Goal: Information Seeking & Learning: Find specific fact

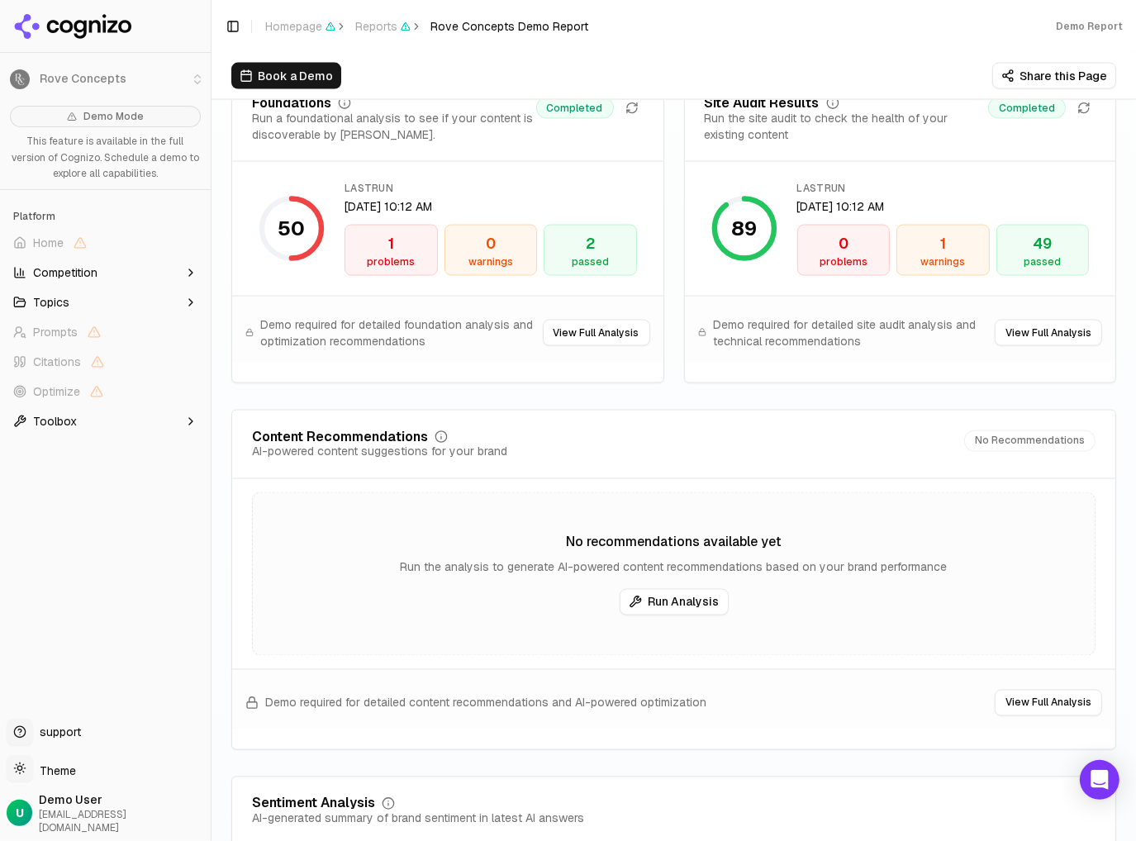
scroll to position [2478, 0]
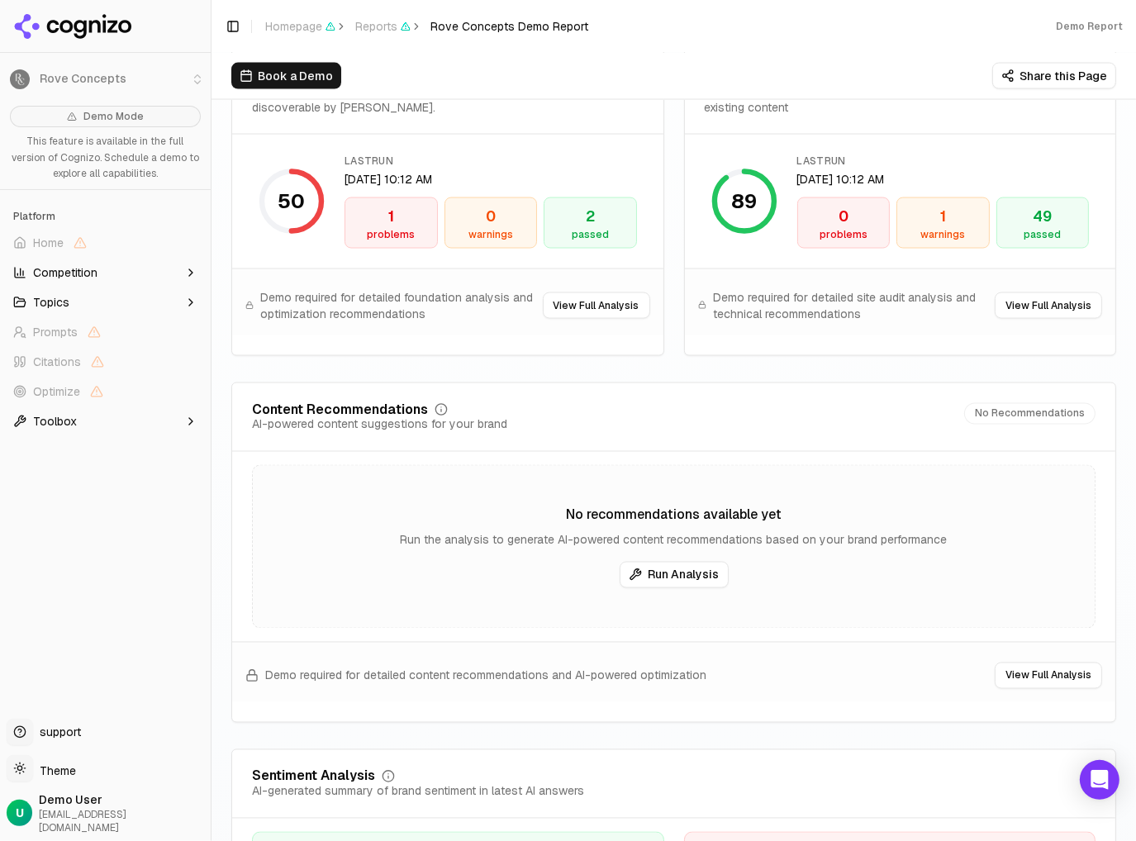
click at [654, 577] on button "Run Analysis" at bounding box center [674, 575] width 109 height 26
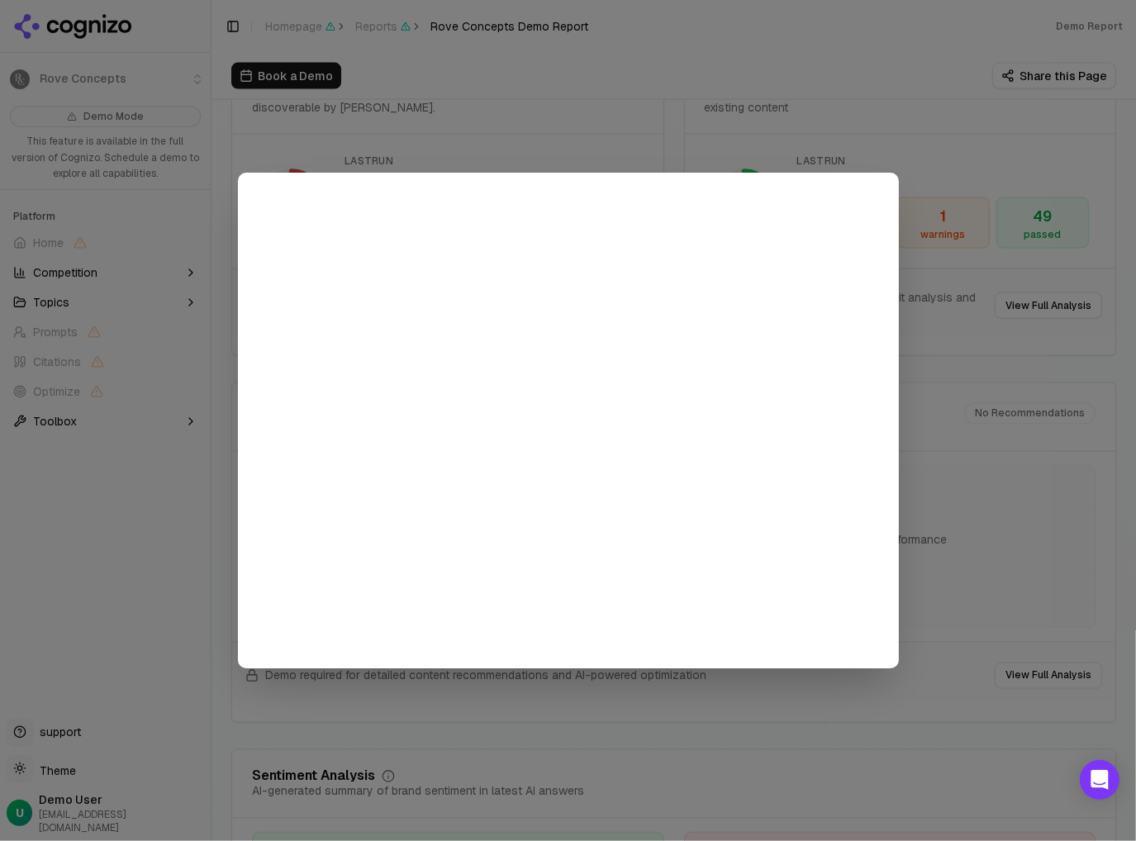
click at [938, 230] on div at bounding box center [568, 420] width 1136 height 841
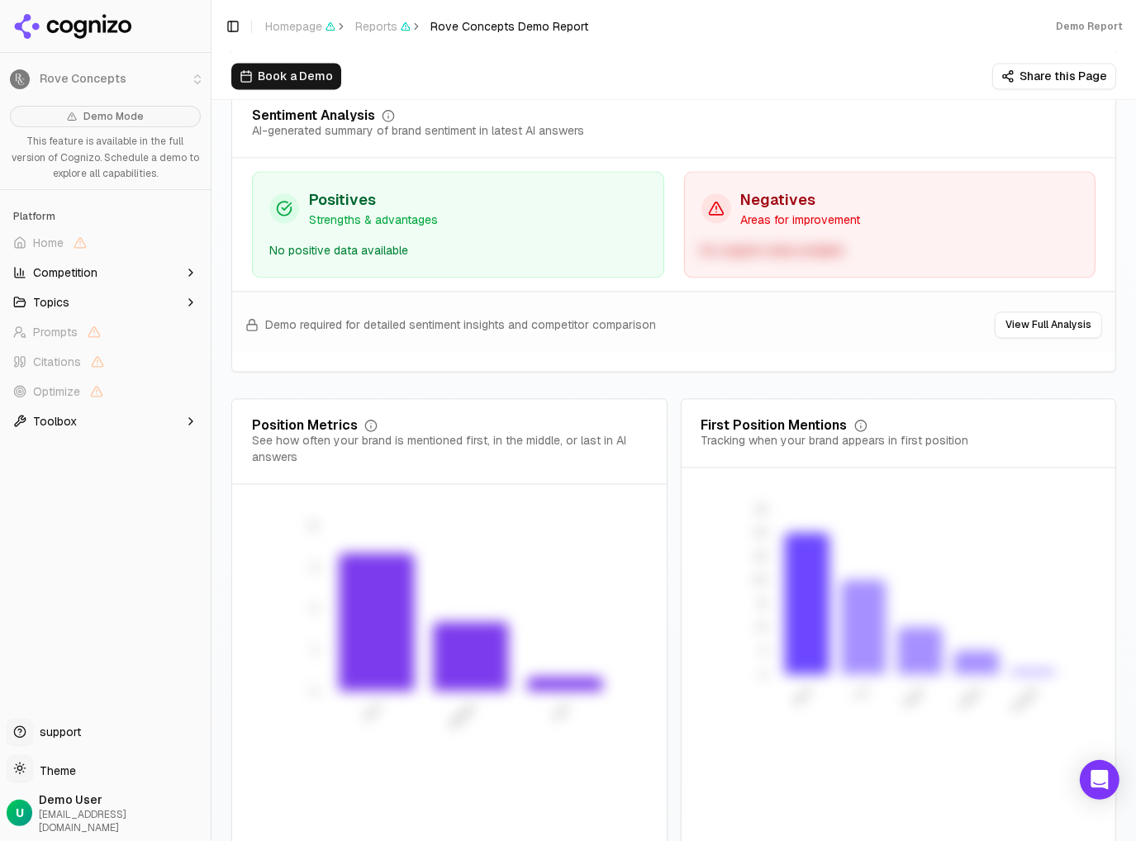
scroll to position [3166, 0]
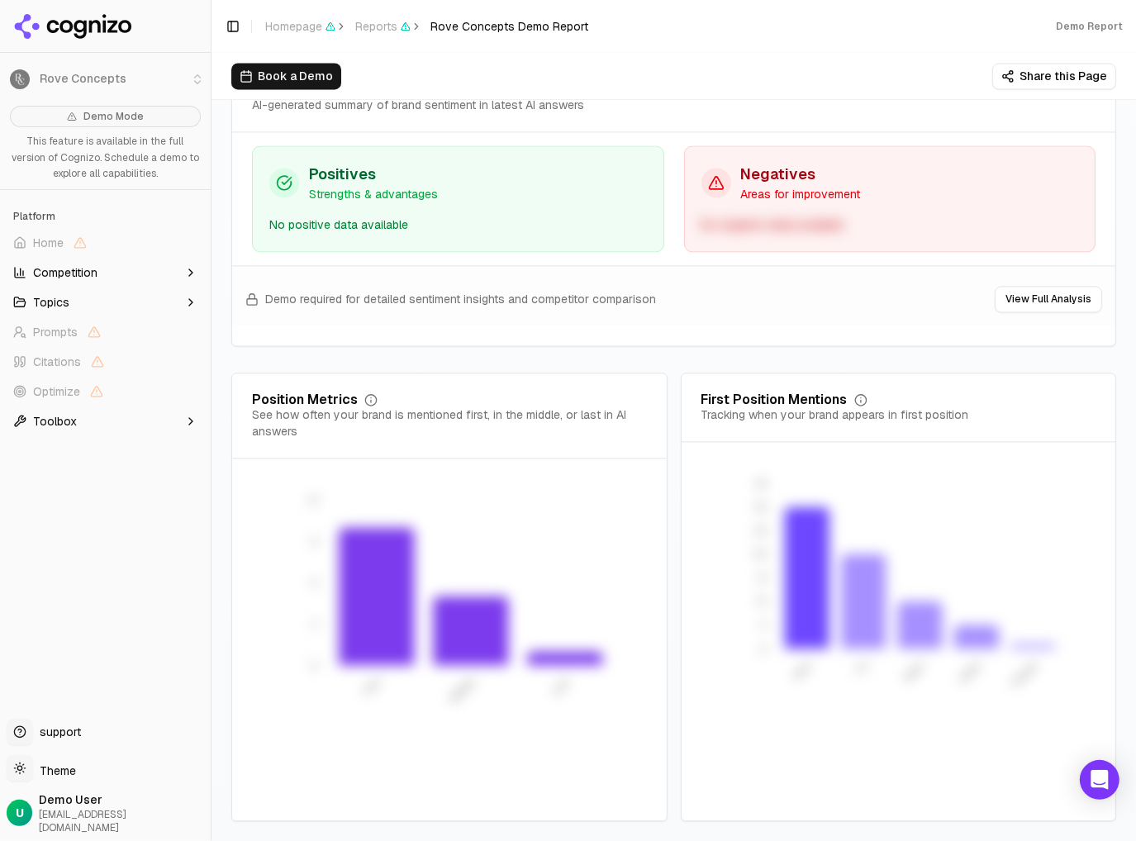
click at [97, 278] on span "Competition" at bounding box center [65, 272] width 64 height 17
click at [73, 391] on button "Topics" at bounding box center [105, 381] width 197 height 26
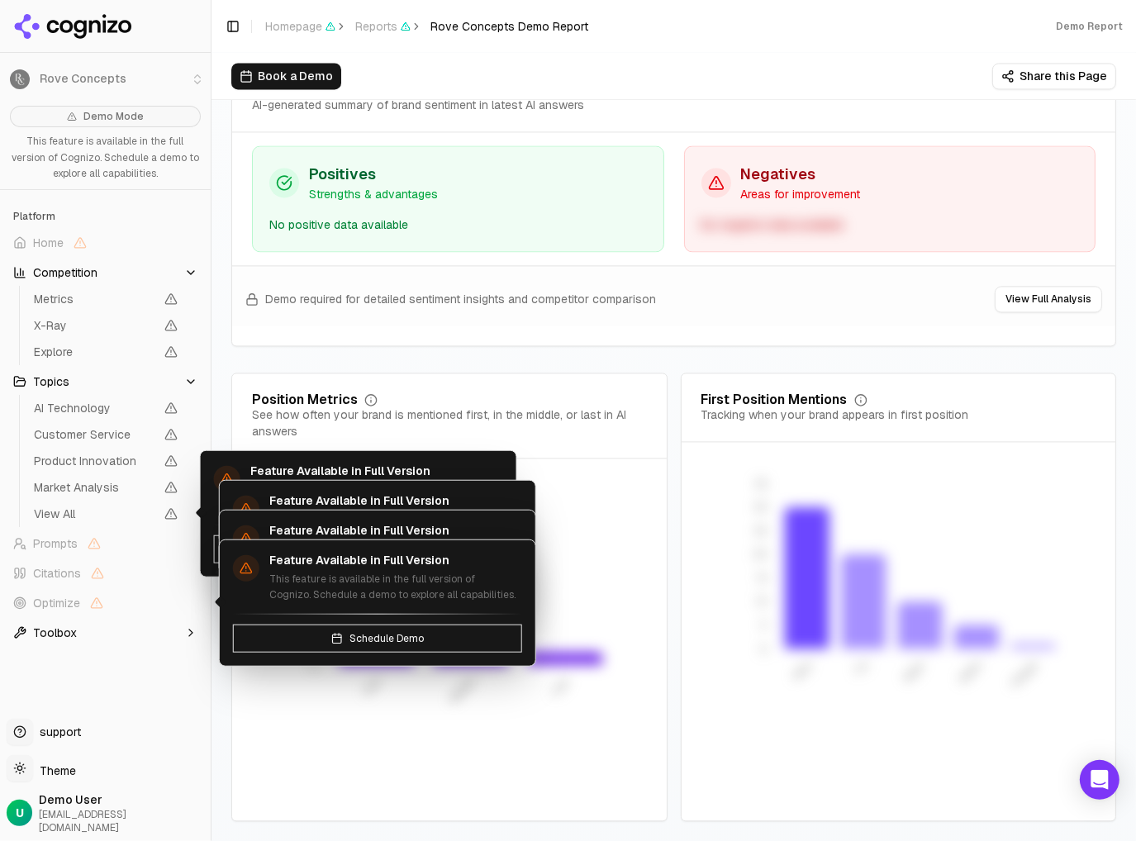
click at [97, 637] on button "Toolbox" at bounding box center [105, 633] width 197 height 26
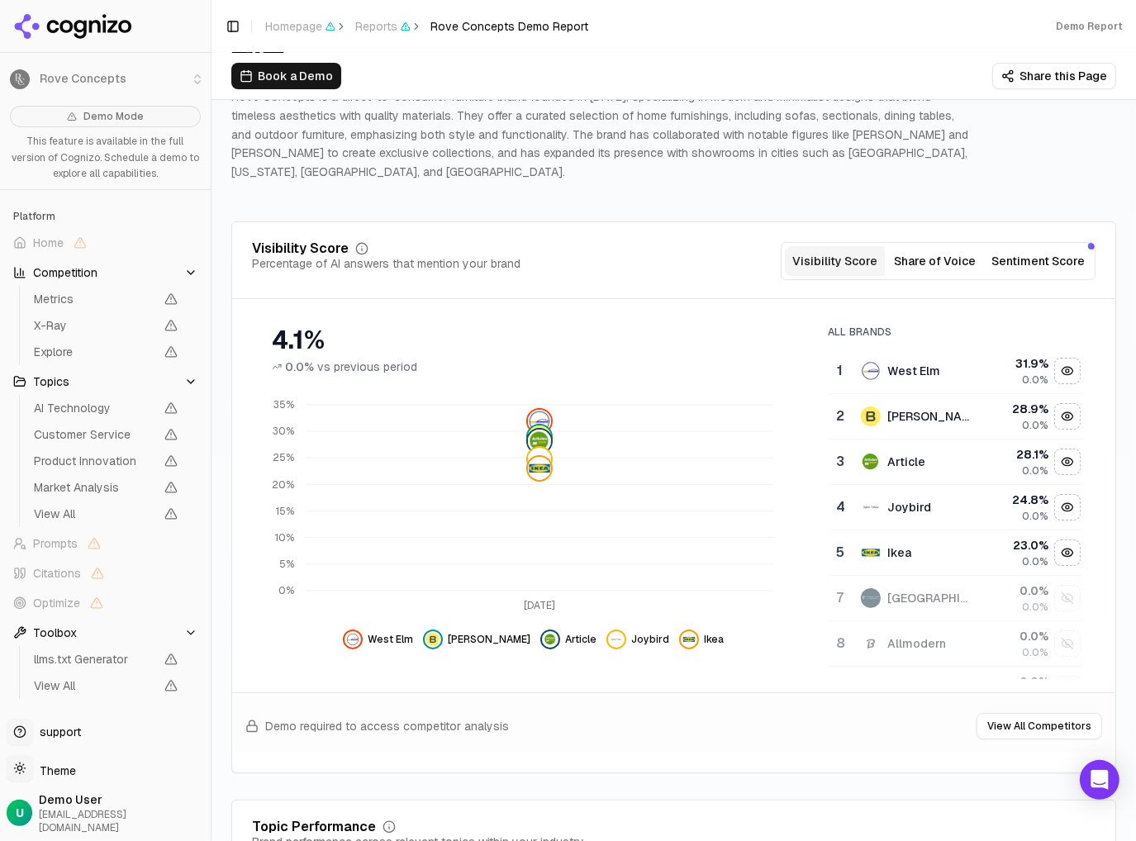
scroll to position [102, 0]
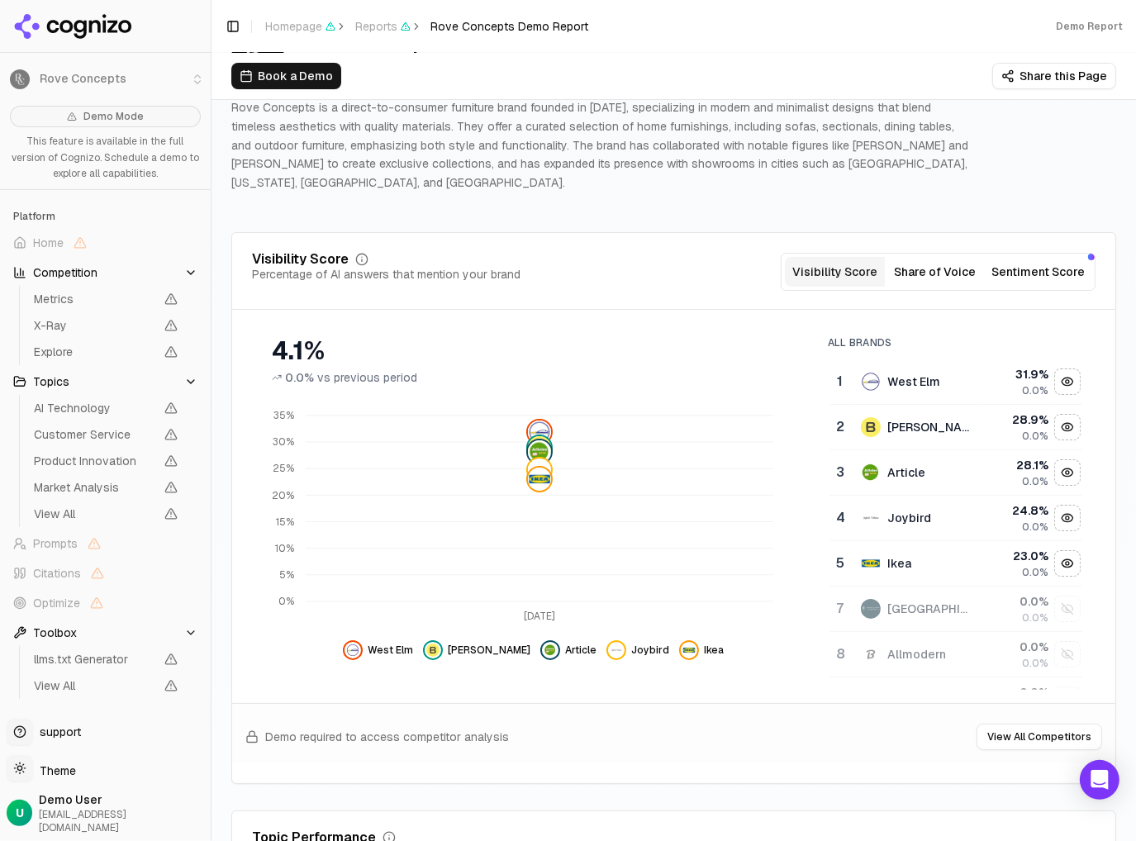
click at [1003, 90] on div "Book a Demo Share this Page" at bounding box center [673, 76] width 924 height 46
click at [1008, 87] on button "Share this Page" at bounding box center [1054, 76] width 124 height 26
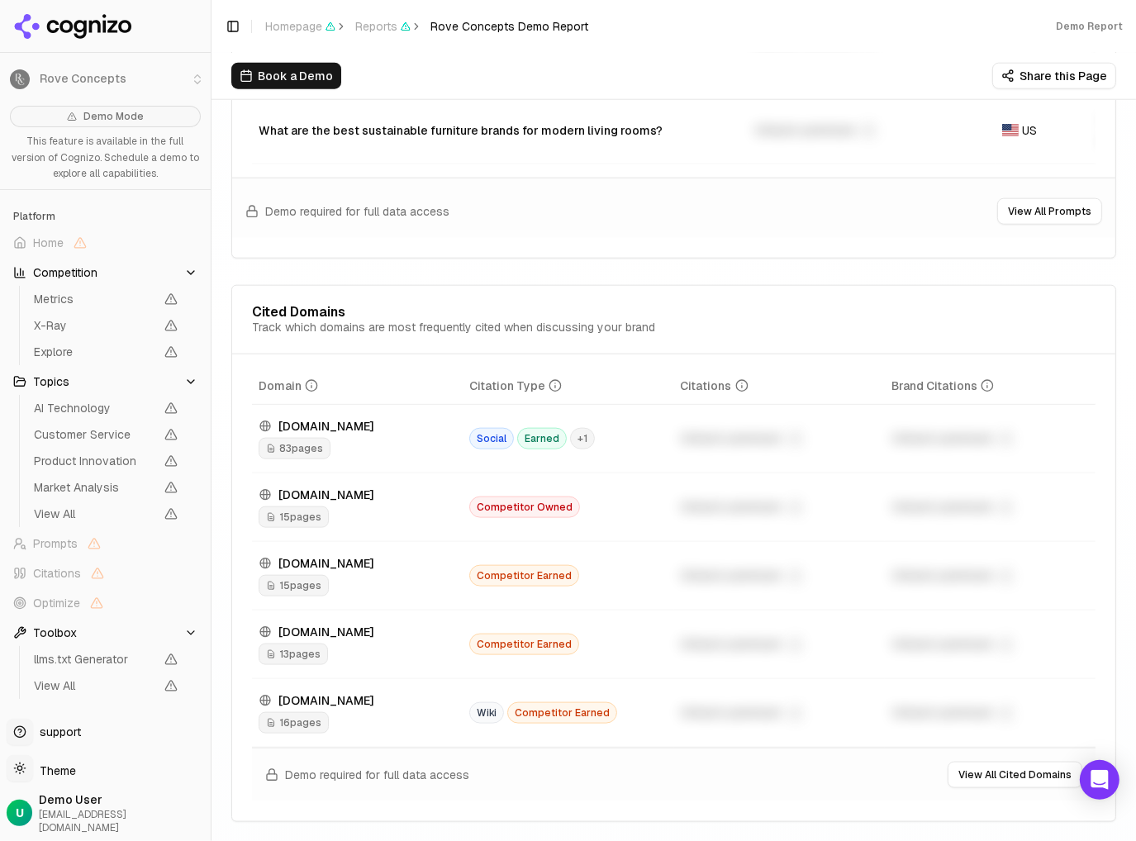
scroll to position [1183, 0]
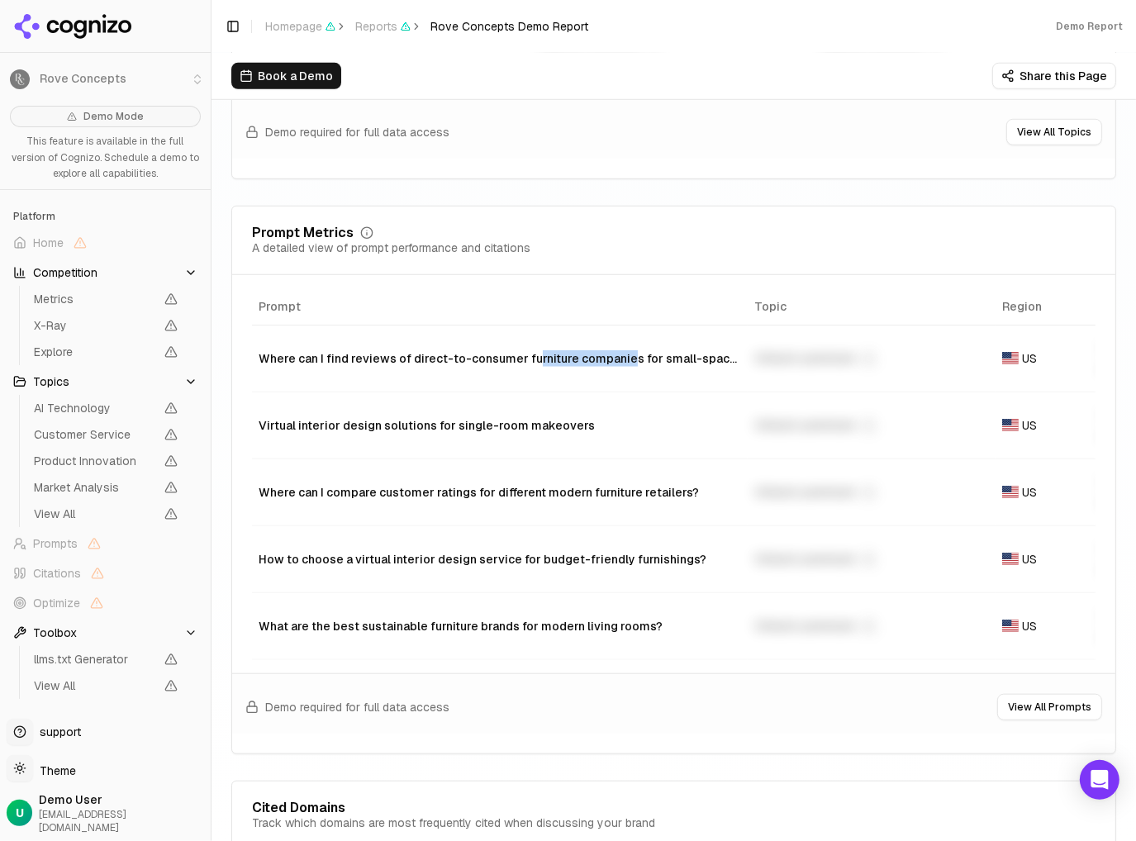
drag, startPoint x: 526, startPoint y: 353, endPoint x: 621, endPoint y: 345, distance: 95.3
click at [621, 350] on div "Where can I find reviews of direct-to-consumer furniture companies for small-sp…" at bounding box center [500, 358] width 482 height 17
click at [529, 351] on div "Where can I find reviews of direct-to-consumer furniture companies for small-sp…" at bounding box center [500, 358] width 482 height 17
